Goal: Book appointment/travel/reservation

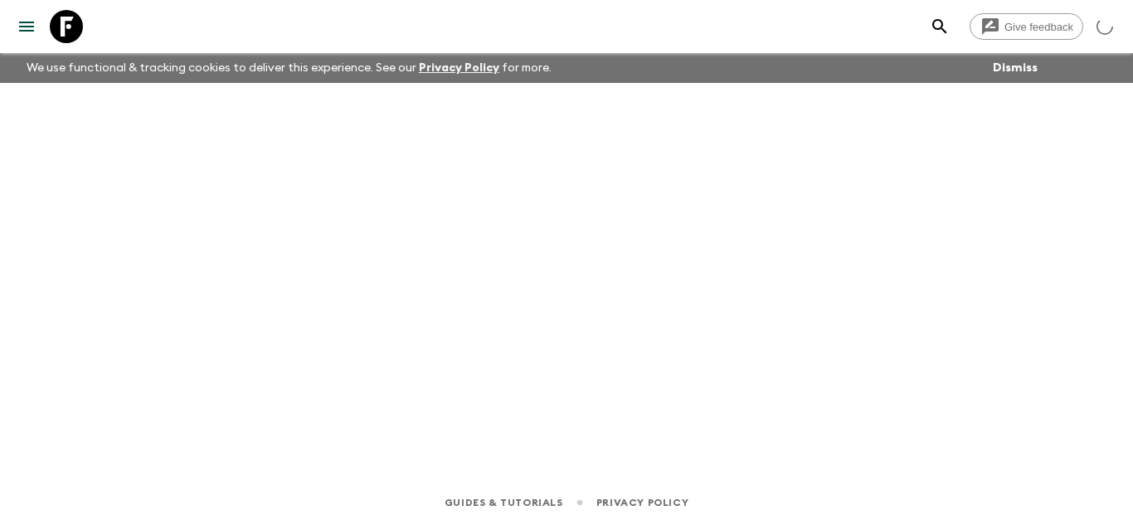
click at [49, 34] on link at bounding box center [66, 26] width 46 height 46
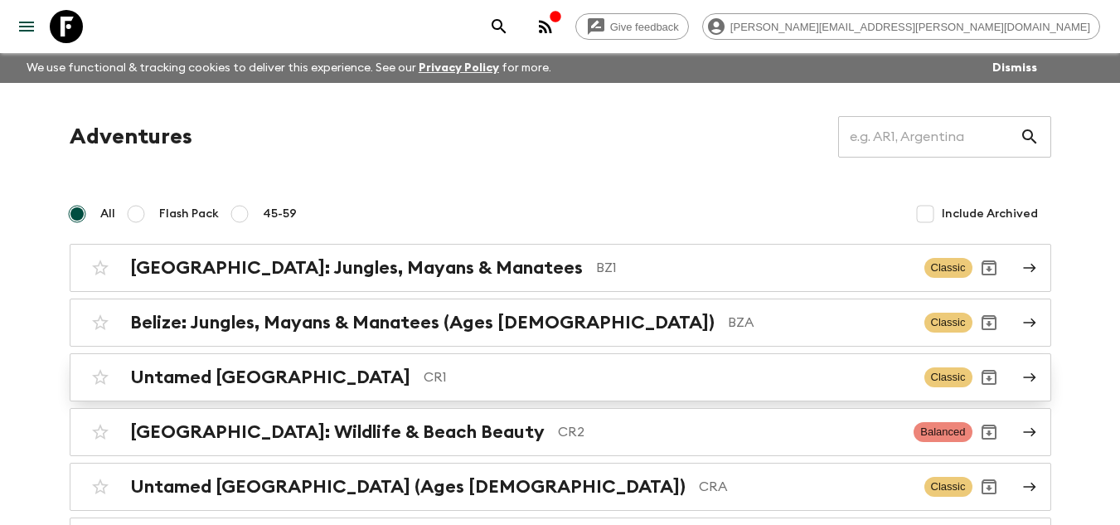
click at [424, 368] on p "CR1" at bounding box center [668, 377] width 488 height 20
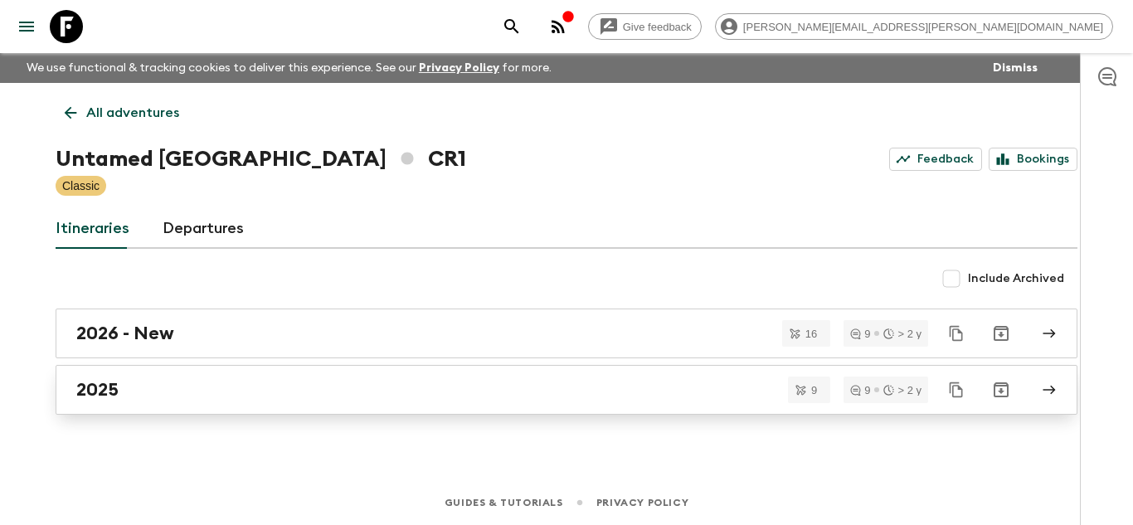
click at [251, 397] on div "2025" at bounding box center [550, 390] width 949 height 22
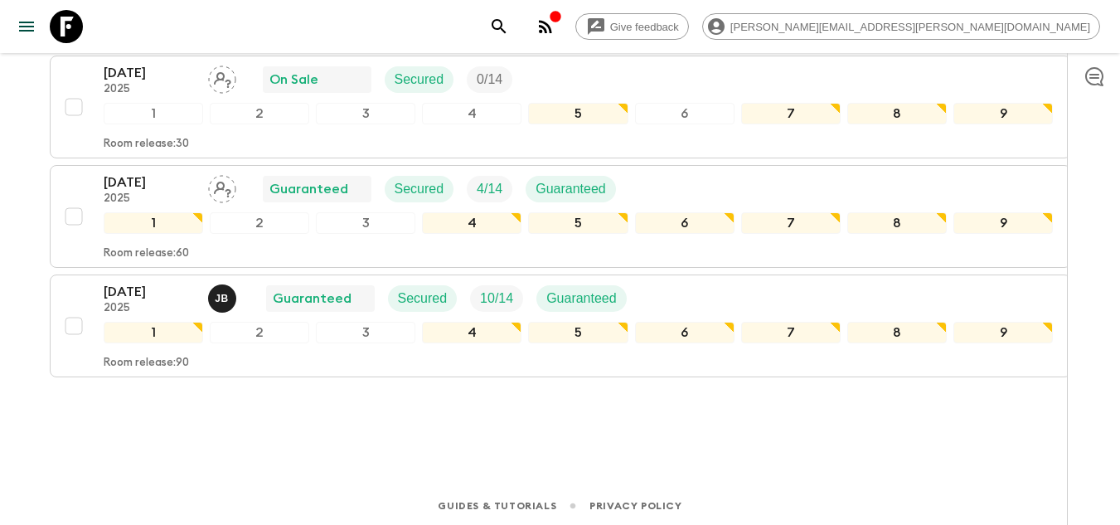
scroll to position [958, 0]
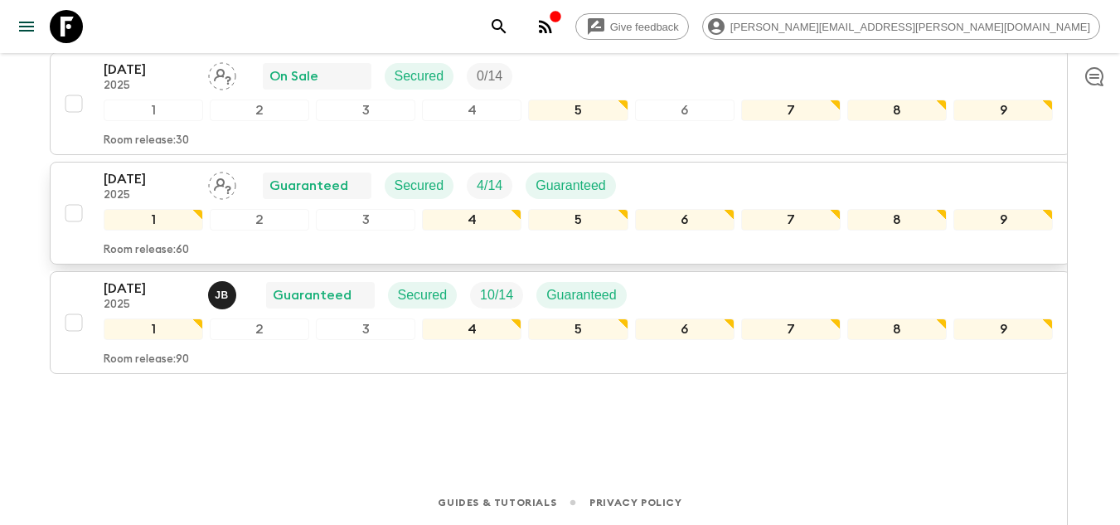
click at [165, 183] on p "[DATE]" at bounding box center [149, 179] width 91 height 20
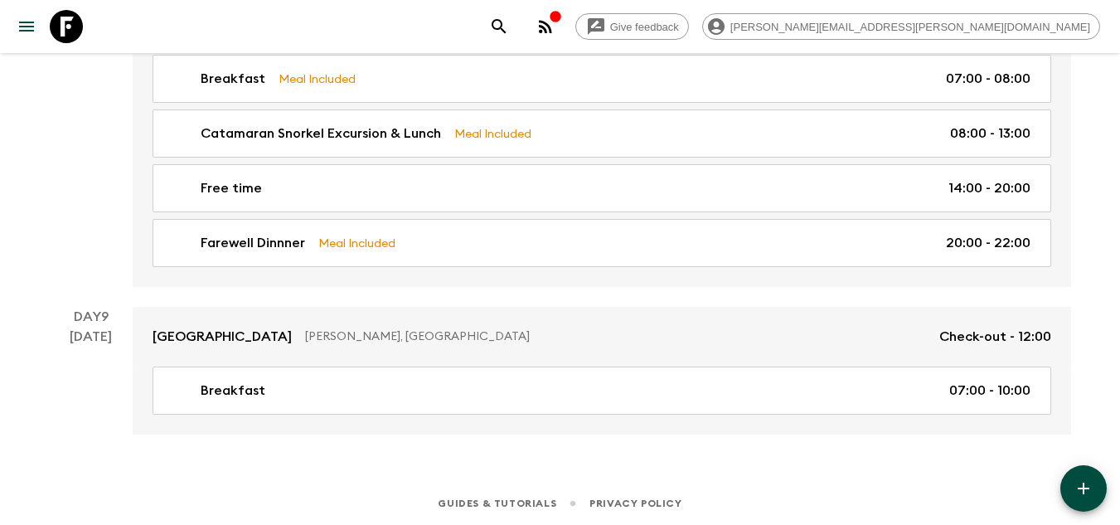
scroll to position [2870, 0]
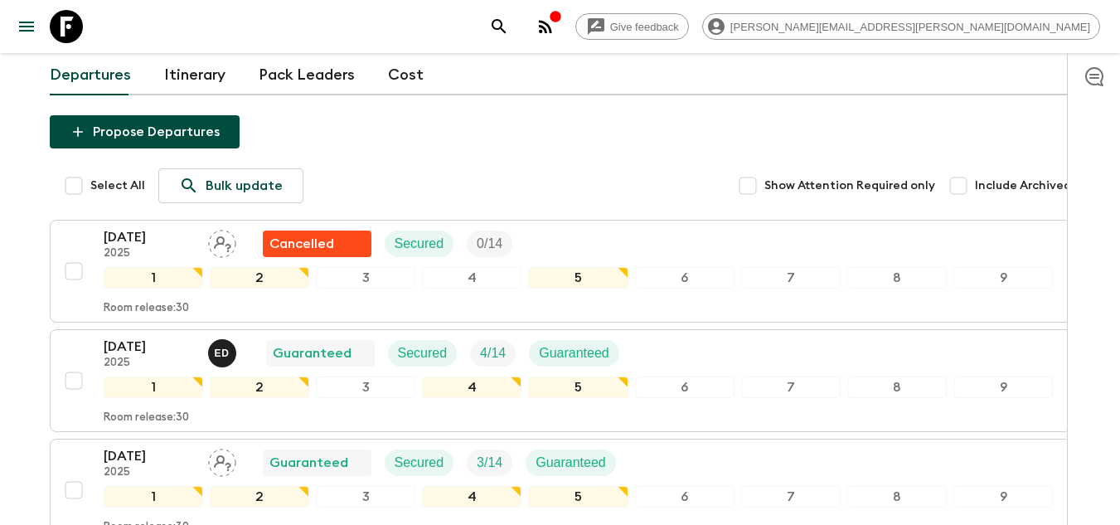
scroll to position [958, 0]
